Goal: Transaction & Acquisition: Subscribe to service/newsletter

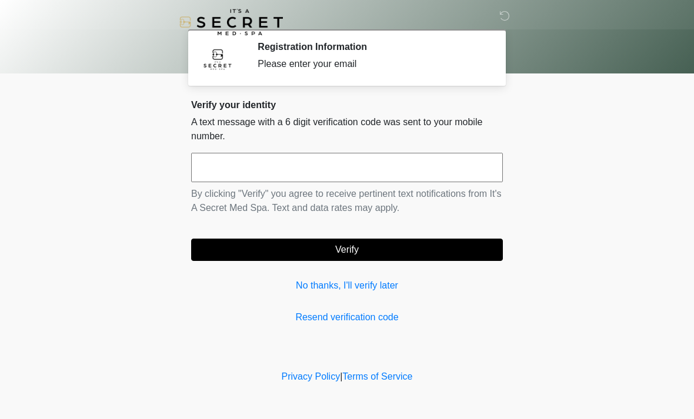
click at [388, 160] on input "text" at bounding box center [347, 167] width 312 height 29
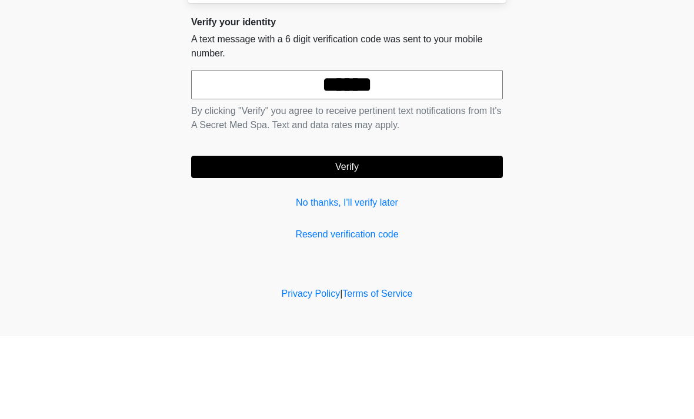
type input "******"
click at [446, 239] on button "Verify" at bounding box center [347, 250] width 312 height 22
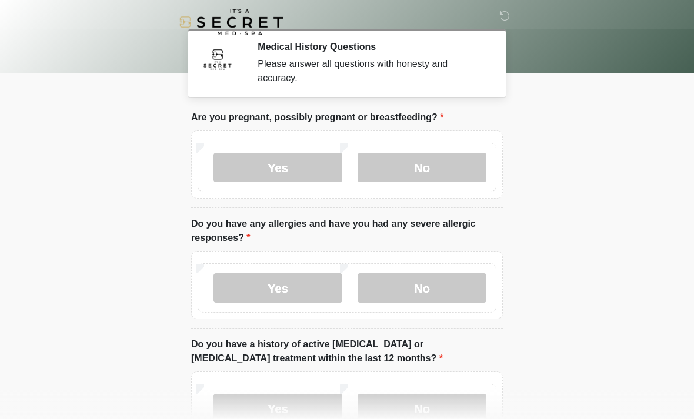
click at [439, 160] on label "No" at bounding box center [422, 167] width 129 height 29
click at [438, 288] on label "No" at bounding box center [422, 287] width 129 height 29
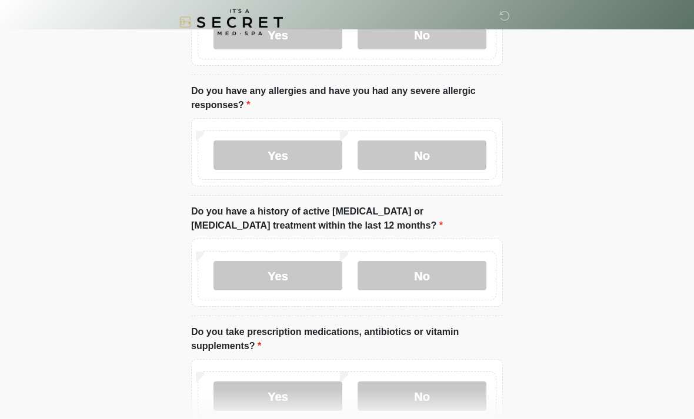
click at [454, 265] on label "No" at bounding box center [422, 275] width 129 height 29
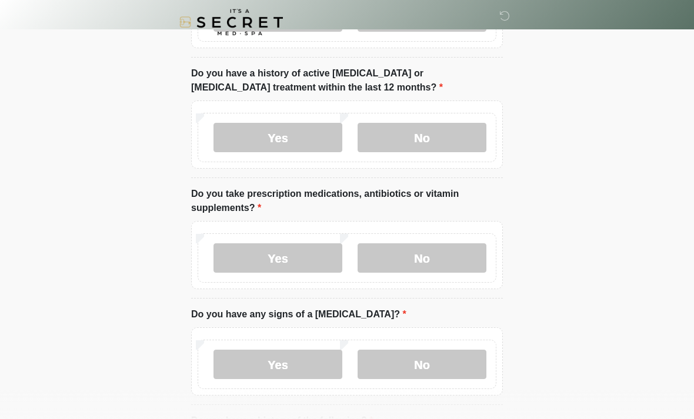
scroll to position [272, 0]
click at [444, 252] on label "No" at bounding box center [422, 257] width 129 height 29
click at [453, 359] on label "No" at bounding box center [422, 363] width 129 height 29
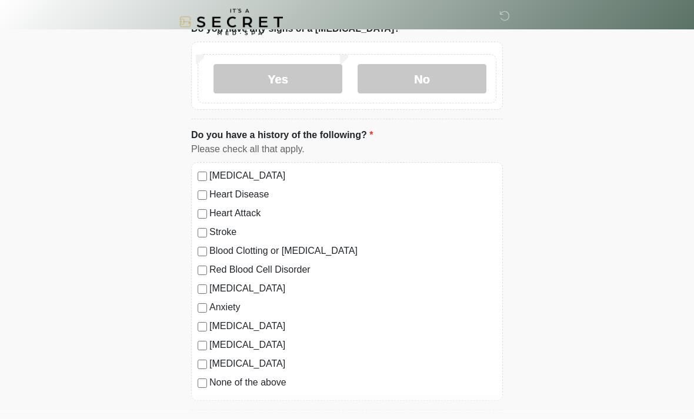
scroll to position [557, 0]
click at [266, 375] on label "None of the above" at bounding box center [352, 382] width 287 height 14
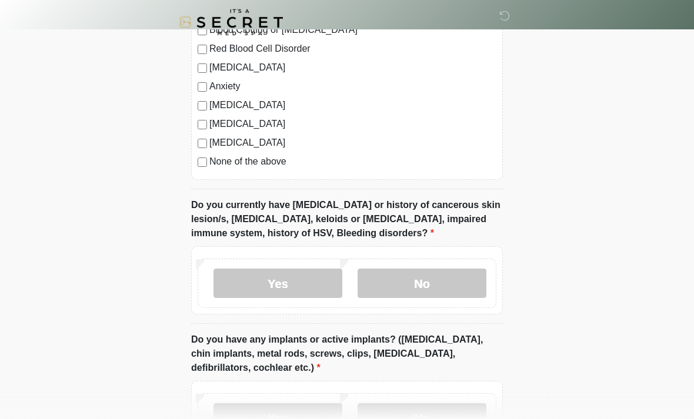
click at [449, 277] on label "No" at bounding box center [422, 283] width 129 height 29
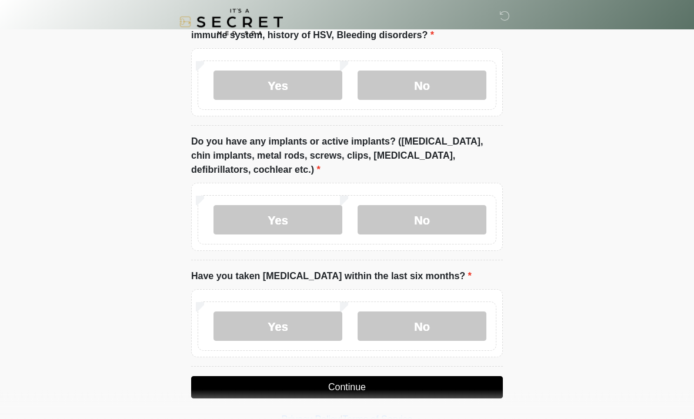
click at [434, 213] on label "No" at bounding box center [422, 220] width 129 height 29
click at [419, 333] on label "No" at bounding box center [422, 326] width 129 height 29
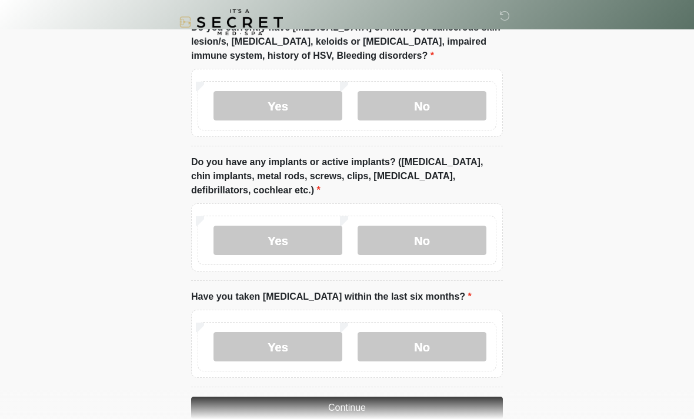
scroll to position [979, 0]
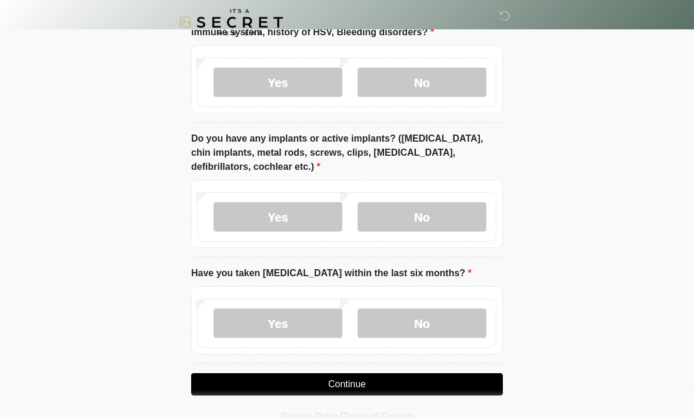
click at [381, 381] on button "Continue" at bounding box center [347, 384] width 312 height 22
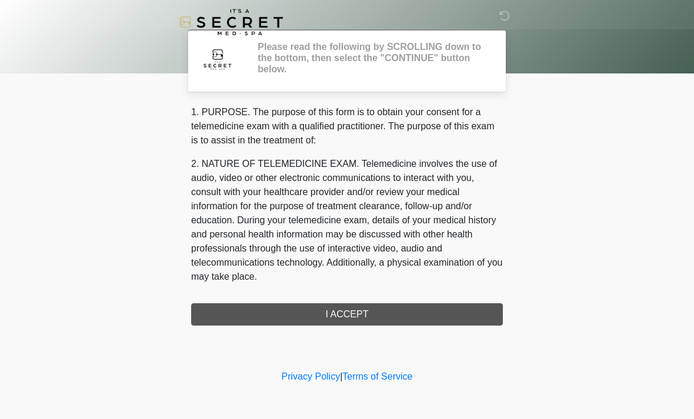
scroll to position [0, 0]
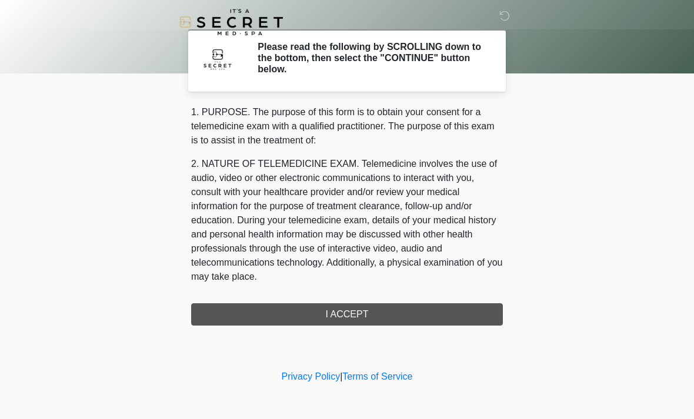
click at [385, 315] on div "1. PURPOSE. The purpose of this form is to obtain your consent for a telemedici…" at bounding box center [347, 215] width 312 height 221
click at [387, 306] on div "1. PURPOSE. The purpose of this form is to obtain your consent for a telemedici…" at bounding box center [347, 215] width 312 height 221
click at [355, 312] on div "1. PURPOSE. The purpose of this form is to obtain your consent for a telemedici…" at bounding box center [347, 215] width 312 height 221
click at [355, 313] on div "1. PURPOSE. The purpose of this form is to obtain your consent for a telemedici…" at bounding box center [347, 215] width 312 height 221
click at [354, 312] on div "1. PURPOSE. The purpose of this form is to obtain your consent for a telemedici…" at bounding box center [347, 215] width 312 height 221
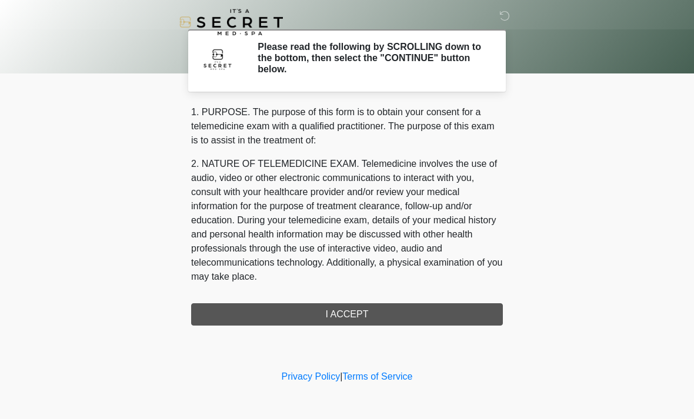
click at [360, 315] on div "1. PURPOSE. The purpose of this form is to obtain your consent for a telemedici…" at bounding box center [347, 215] width 312 height 221
click at [360, 319] on div "1. PURPOSE. The purpose of this form is to obtain your consent for a telemedici…" at bounding box center [347, 215] width 312 height 221
click at [367, 315] on div "1. PURPOSE. The purpose of this form is to obtain your consent for a telemedici…" at bounding box center [347, 215] width 312 height 221
click at [366, 314] on div "1. PURPOSE. The purpose of this form is to obtain your consent for a telemedici…" at bounding box center [347, 215] width 312 height 221
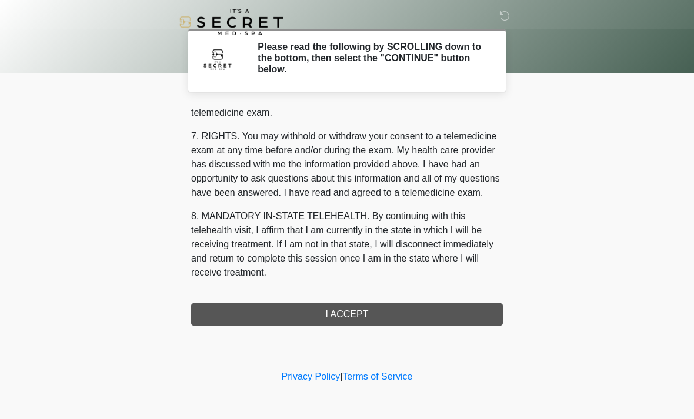
click at [343, 309] on div "1. PURPOSE. The purpose of this form is to obtain your consent for a telemedici…" at bounding box center [347, 215] width 312 height 221
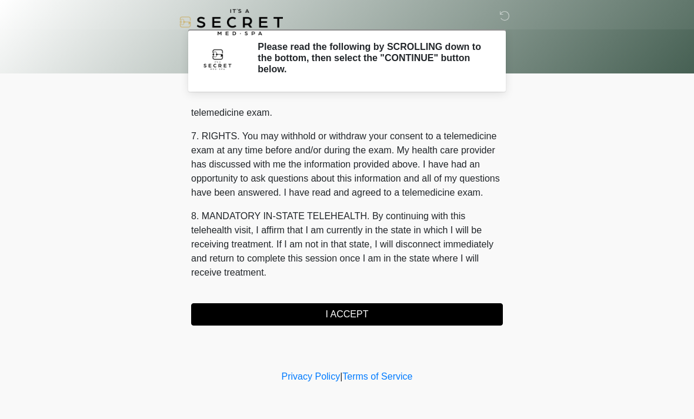
click at [364, 309] on button "I ACCEPT" at bounding box center [347, 314] width 312 height 22
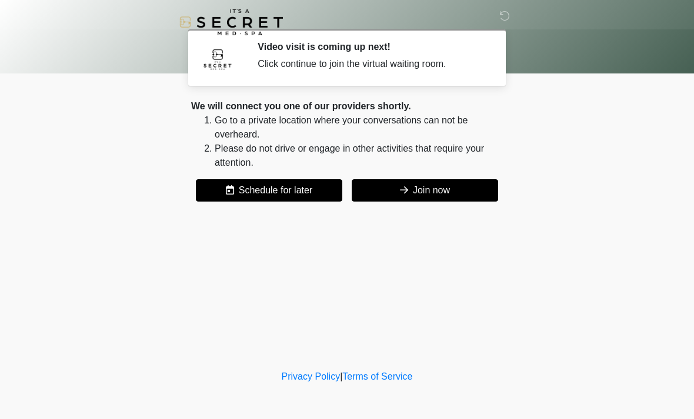
click at [452, 188] on button "Join now" at bounding box center [425, 190] width 146 height 22
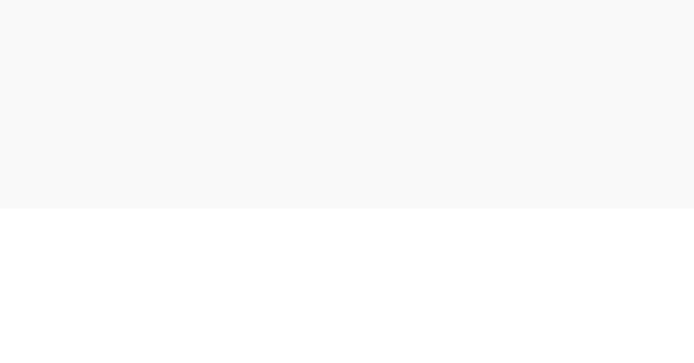
scroll to position [4, 0]
click at [17, 12] on img at bounding box center [16, 12] width 33 height 33
click at [55, 11] on span "It&#39;s A Secret Med Spa" at bounding box center [89, 12] width 112 height 10
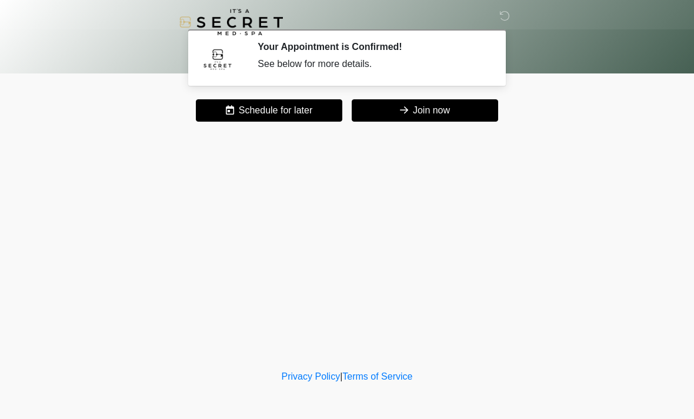
click at [479, 118] on button "Join now" at bounding box center [425, 110] width 146 height 22
click at [473, 115] on button "Join now" at bounding box center [425, 110] width 146 height 22
click at [505, 17] on icon at bounding box center [504, 16] width 11 height 11
